Goal: Information Seeking & Learning: Learn about a topic

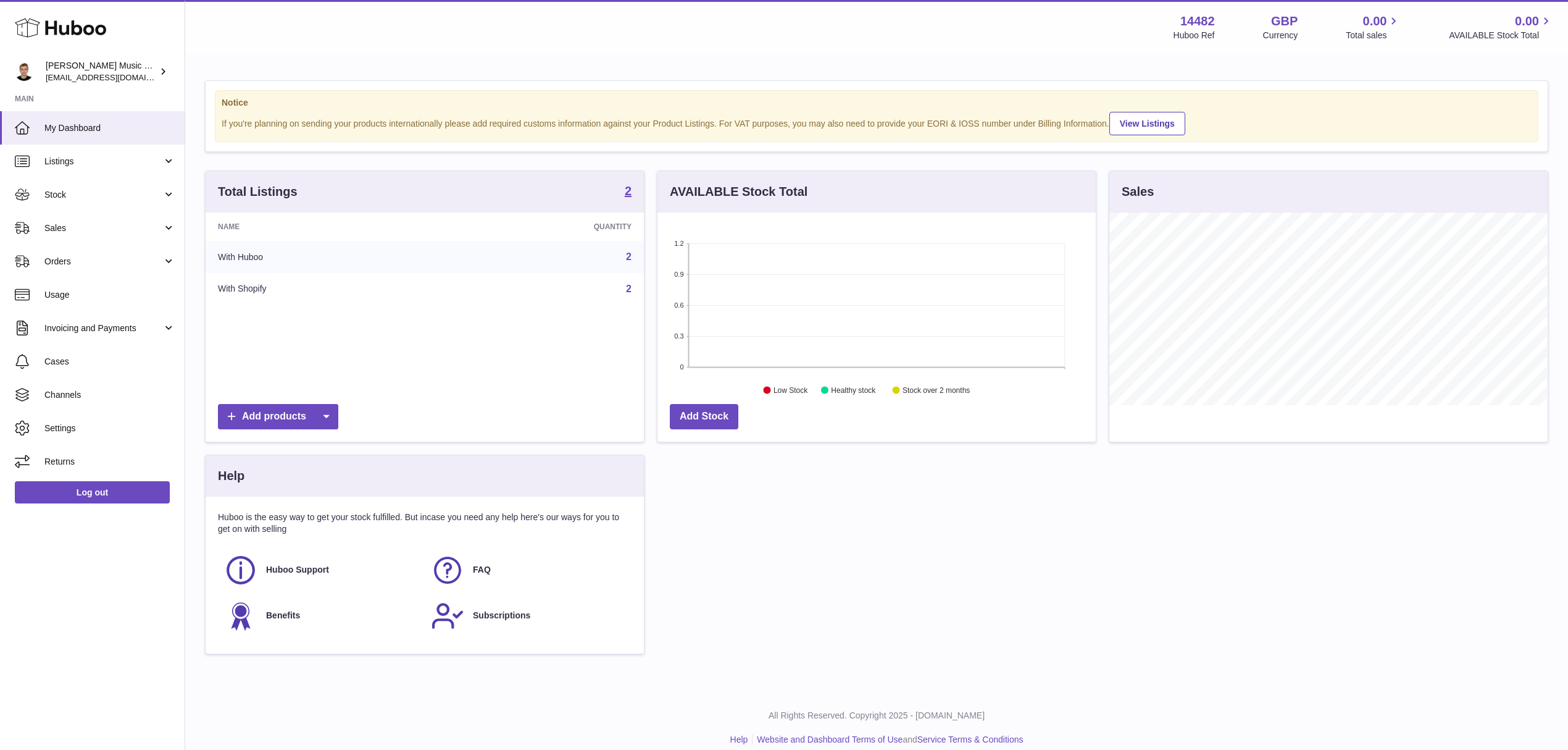
scroll to position [192, 438]
click at [119, 153] on link "Listings" at bounding box center [92, 161] width 185 height 33
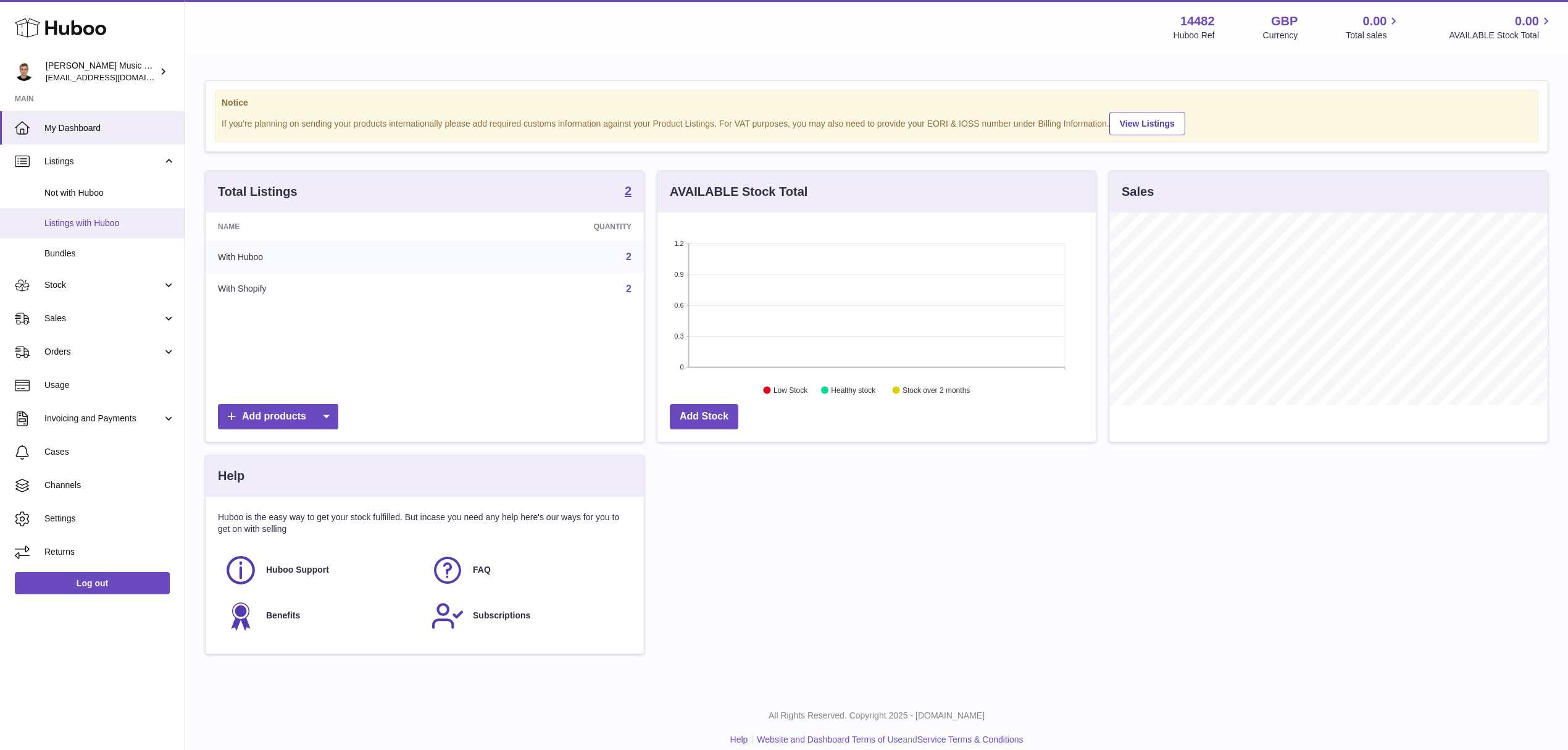
click at [107, 220] on span "Listings with Huboo" at bounding box center [110, 223] width 131 height 11
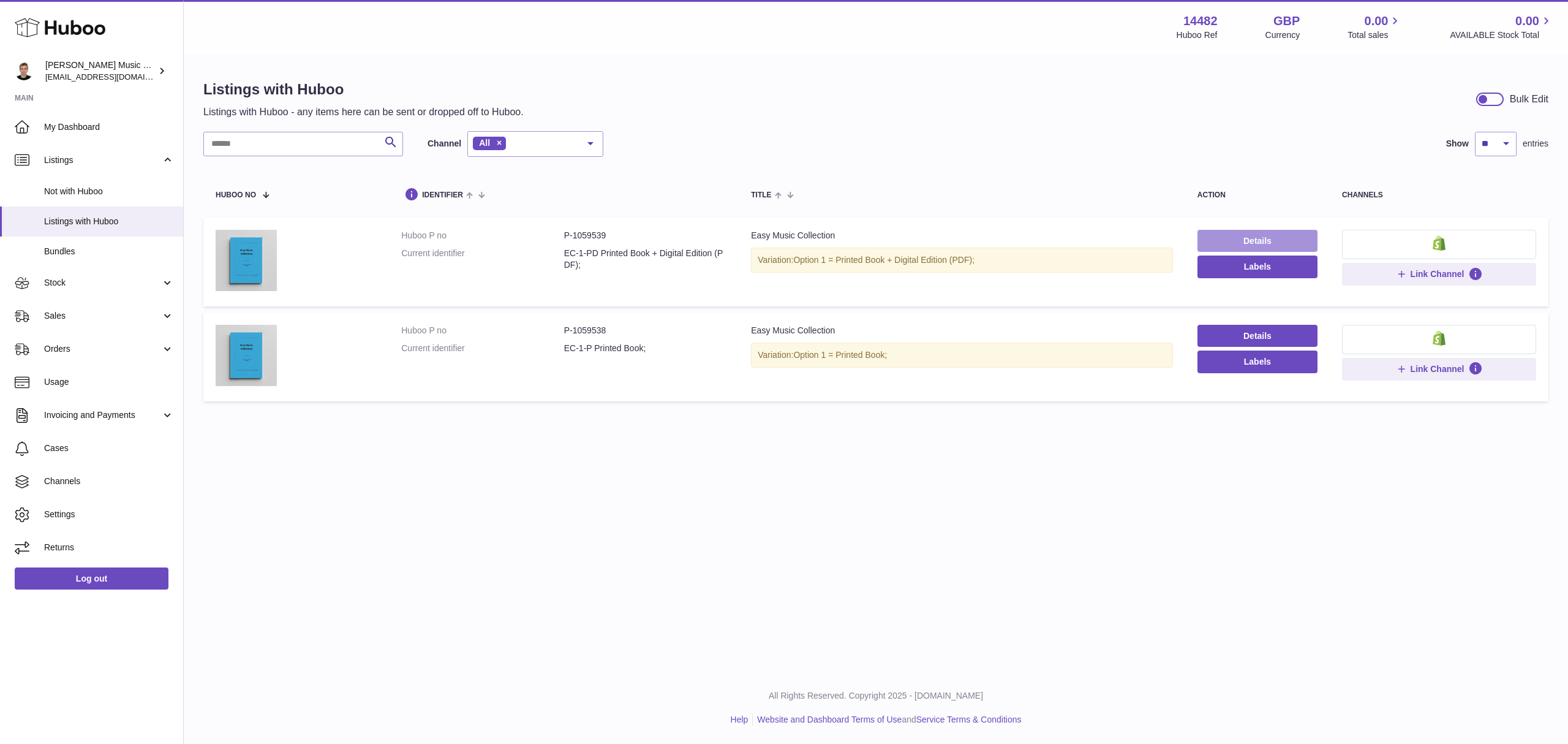
click at [1210, 247] on link "Details" at bounding box center [1257, 240] width 120 height 22
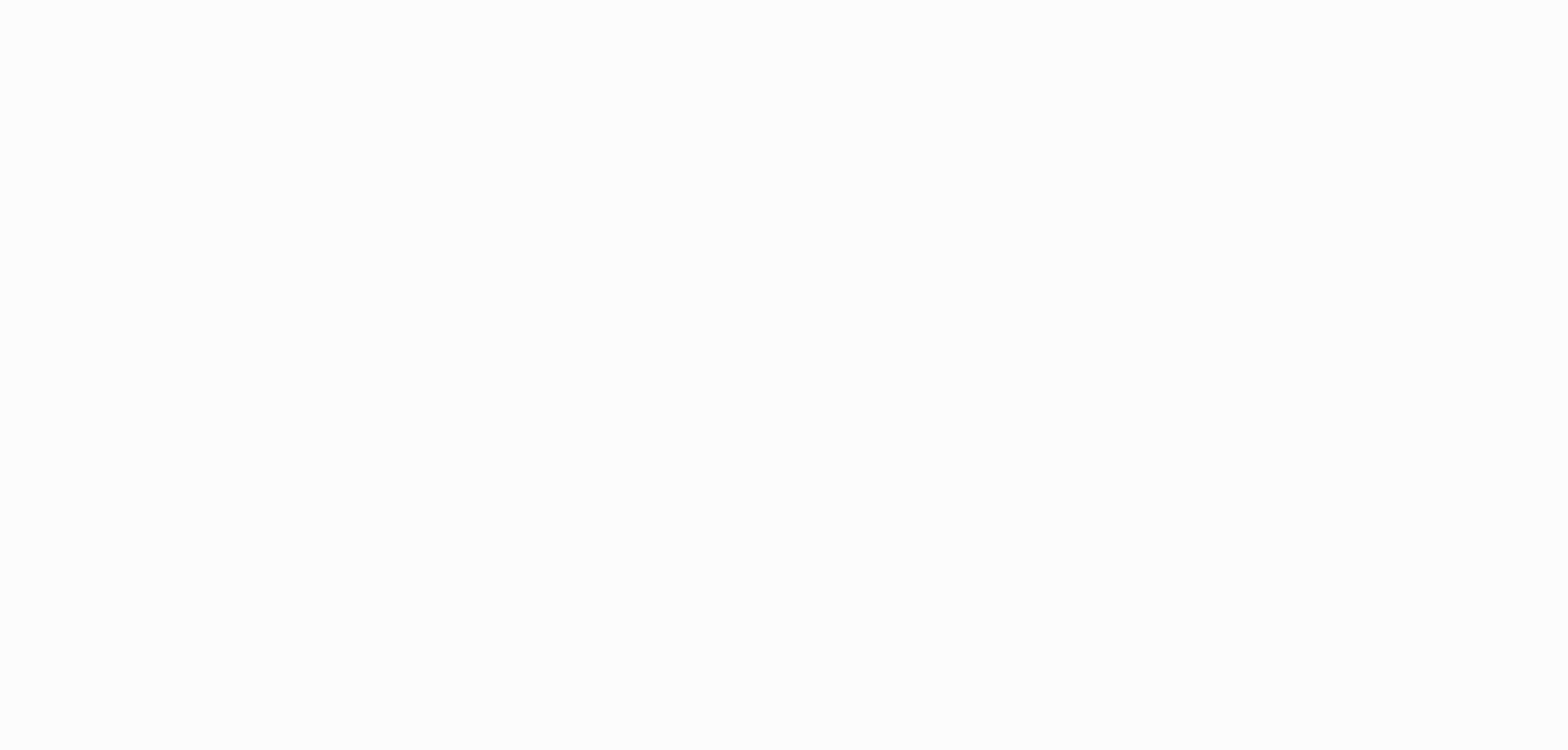
select select
select select "****"
